Goal: Transaction & Acquisition: Purchase product/service

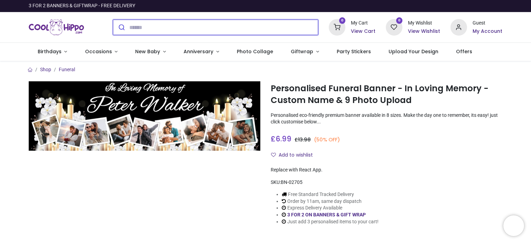
click at [186, 28] on input "search" at bounding box center [223, 27] width 189 height 15
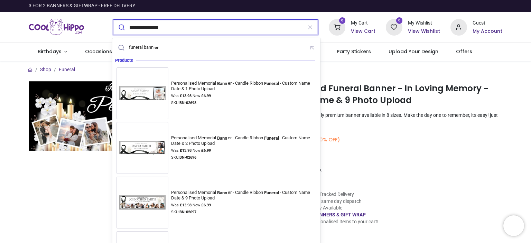
type input "**********"
click at [113, 20] on button "submit" at bounding box center [121, 27] width 16 height 15
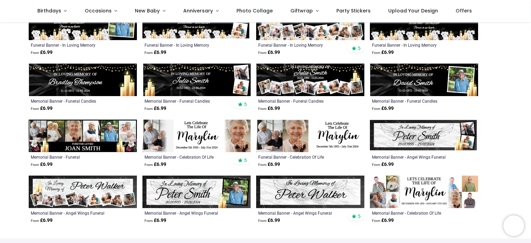
scroll to position [154, 0]
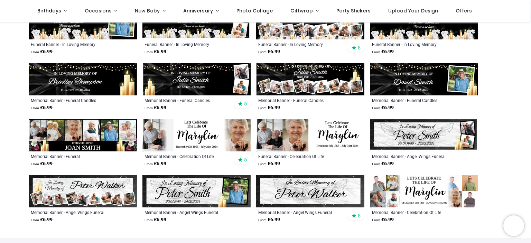
click at [427, 188] on img at bounding box center [424, 191] width 108 height 32
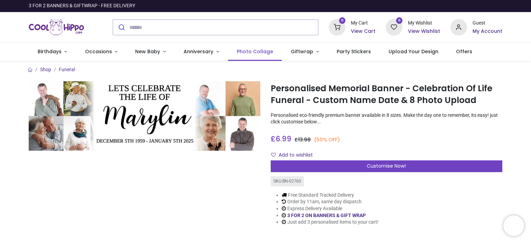
click at [246, 54] on span "Photo Collage" at bounding box center [255, 51] width 36 height 7
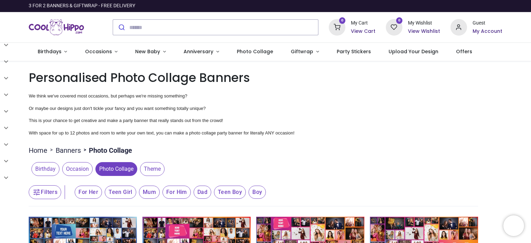
drag, startPoint x: 529, startPoint y: 29, endPoint x: 530, endPoint y: 38, distance: 9.0
click at [530, 38] on div "Login • Register Birthdays Milestone Birthday 1510 products 208" at bounding box center [265, 121] width 531 height 243
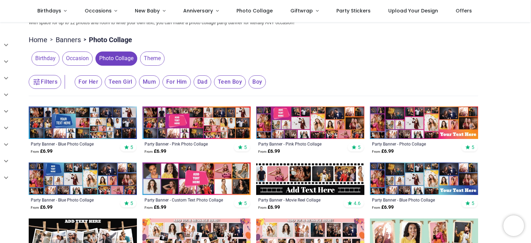
scroll to position [73, 0]
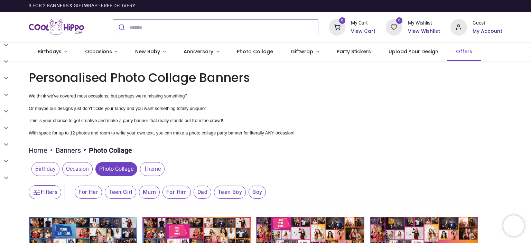
click at [456, 49] on span "Offers" at bounding box center [464, 51] width 16 height 7
